Goal: Find specific page/section

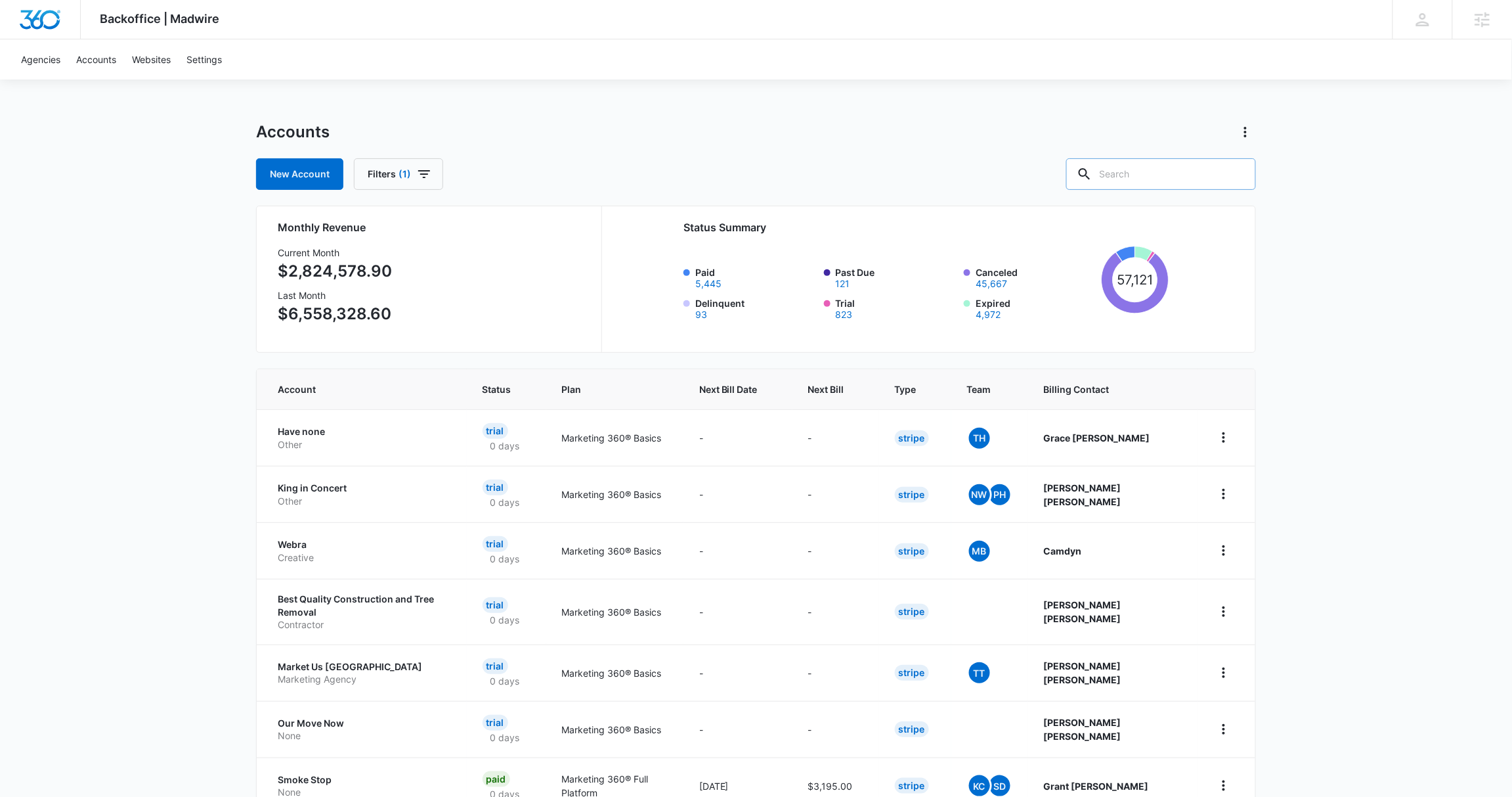
click at [1174, 177] on input "text" at bounding box center [1161, 174] width 190 height 32
paste input "M40156"
type input "M40156"
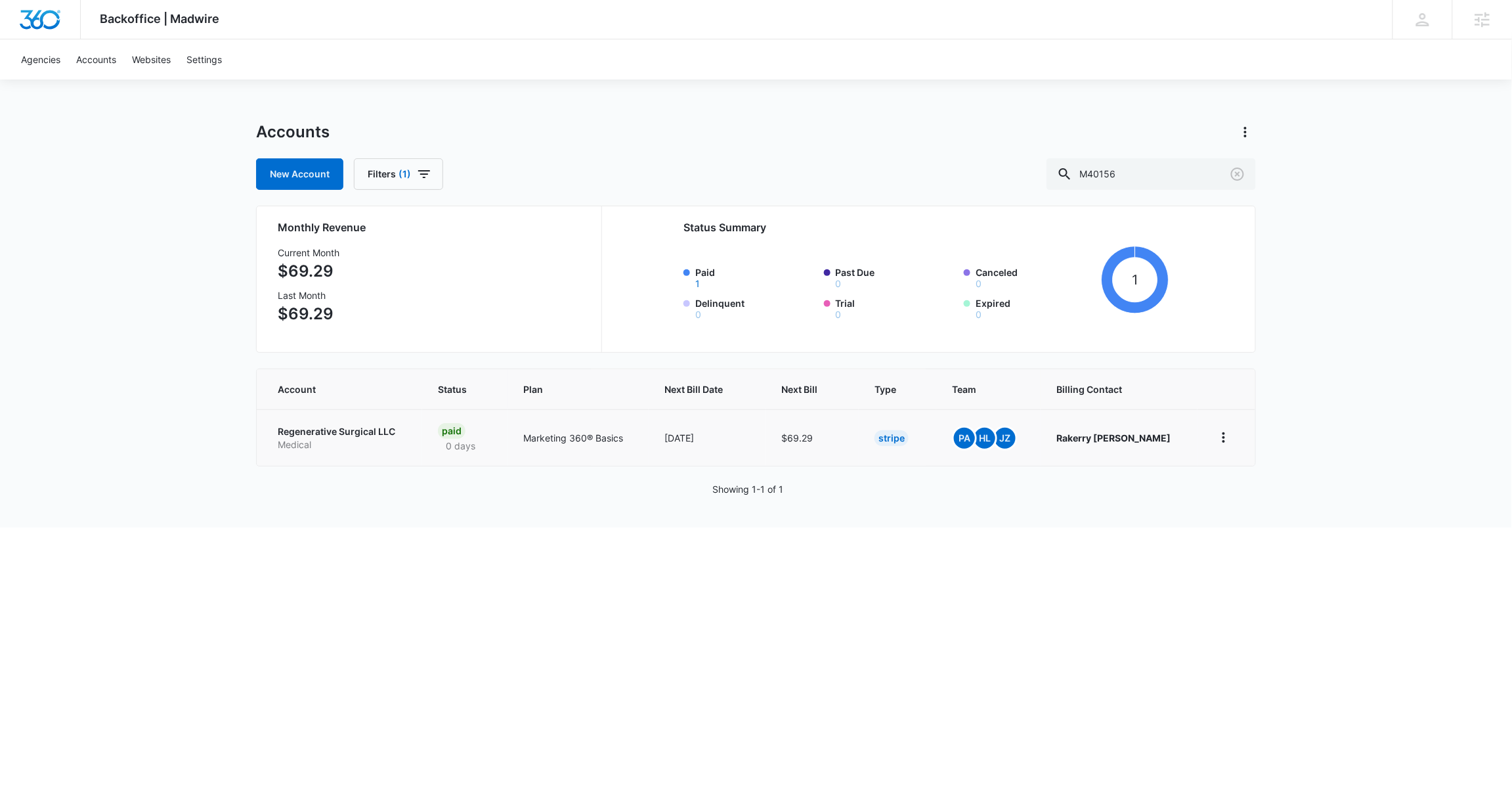
click at [349, 434] on p "Regenerative Surgical LLC" at bounding box center [342, 432] width 129 height 13
